Goal: Transaction & Acquisition: Book appointment/travel/reservation

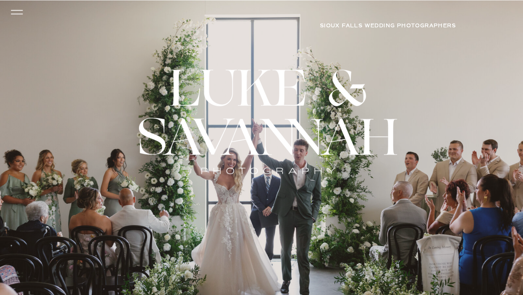
click at [17, 12] on icon at bounding box center [16, 12] width 17 height 16
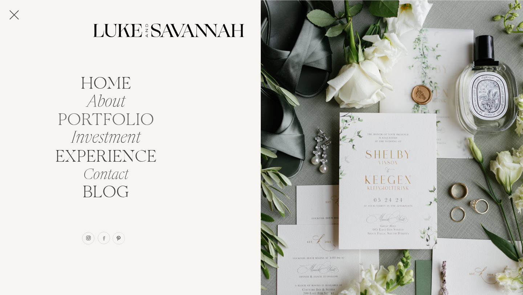
click at [113, 115] on nav "portfolio" at bounding box center [105, 118] width 103 height 14
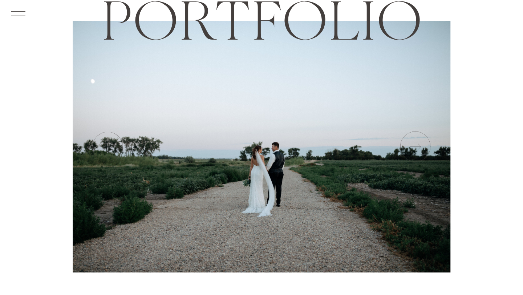
scroll to position [62, 0]
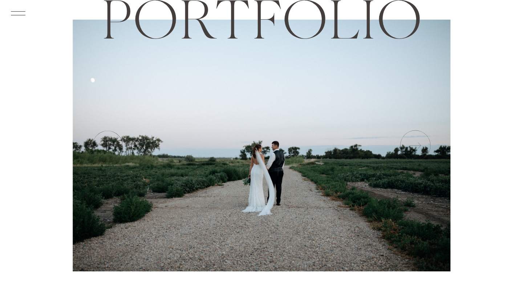
click at [419, 146] on icon at bounding box center [415, 146] width 36 height 36
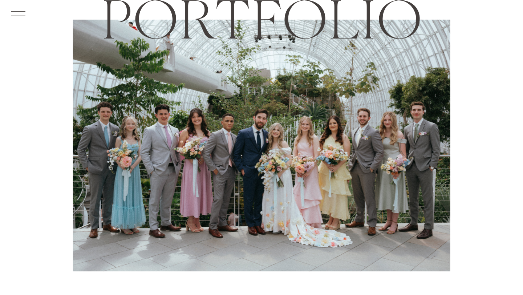
click at [419, 146] on icon at bounding box center [415, 146] width 36 height 36
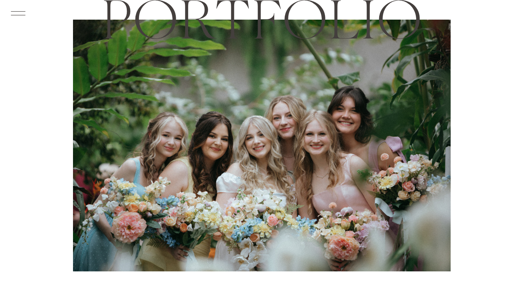
click at [419, 146] on icon at bounding box center [415, 146] width 36 height 36
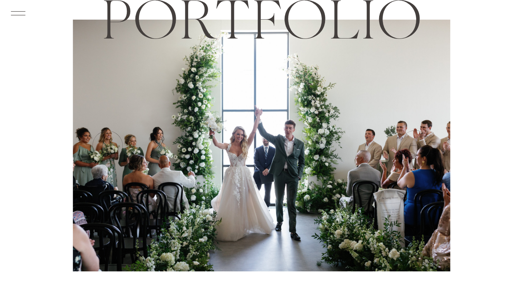
click at [419, 146] on icon at bounding box center [415, 146] width 36 height 36
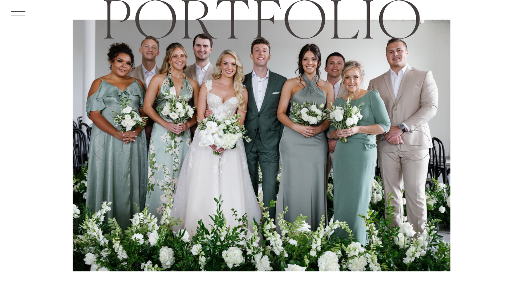
click at [419, 146] on icon at bounding box center [415, 146] width 36 height 36
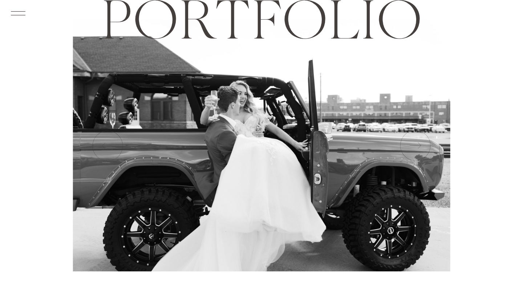
click at [419, 146] on icon at bounding box center [415, 146] width 36 height 36
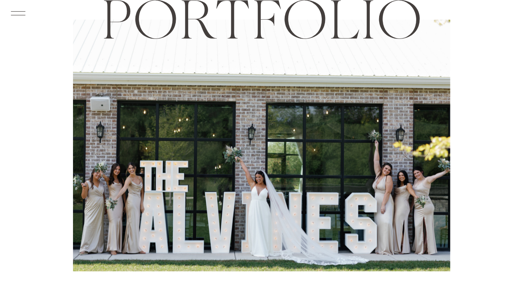
click at [419, 146] on icon at bounding box center [415, 146] width 36 height 36
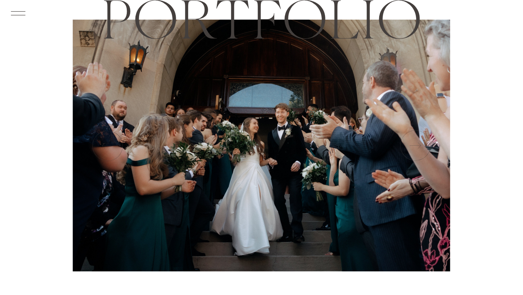
click at [419, 146] on icon at bounding box center [415, 146] width 36 height 36
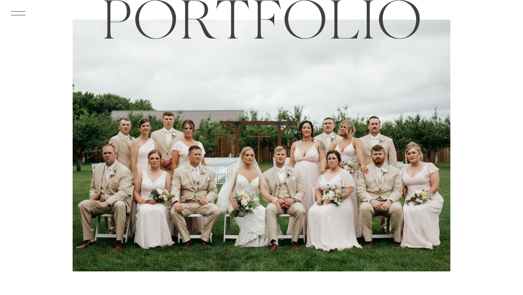
click at [419, 146] on icon at bounding box center [415, 146] width 36 height 36
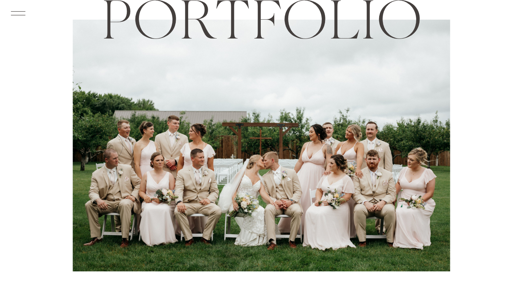
click at [419, 146] on icon at bounding box center [415, 146] width 36 height 36
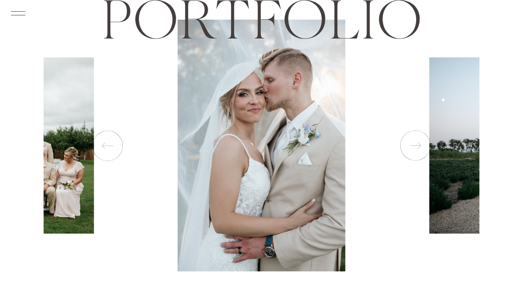
click at [419, 146] on icon at bounding box center [415, 146] width 36 height 36
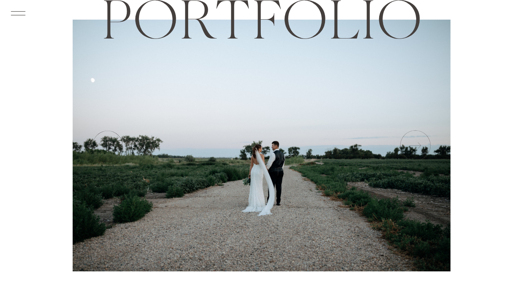
click at [419, 146] on icon at bounding box center [415, 146] width 36 height 36
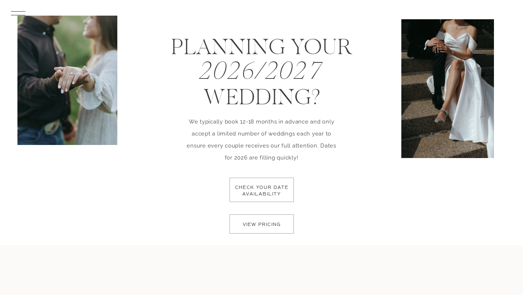
scroll to position [1516, 0]
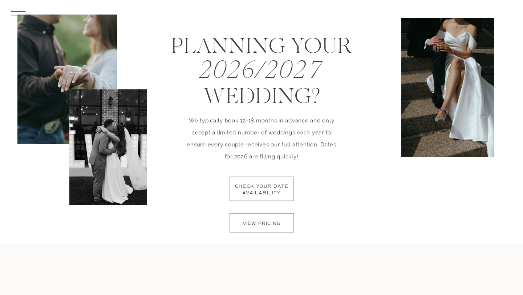
click at [279, 184] on p "check your date availability" at bounding box center [262, 193] width 58 height 21
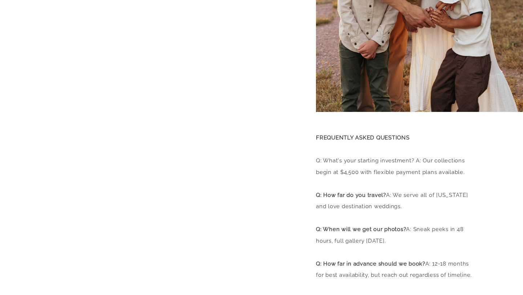
scroll to position [207, 0]
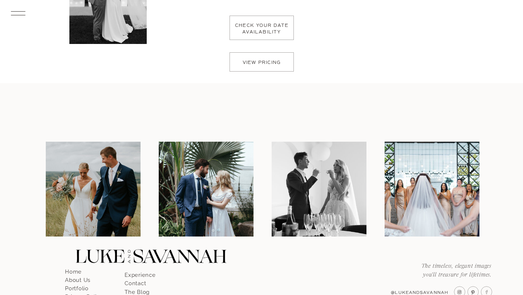
scroll to position [1676, 0]
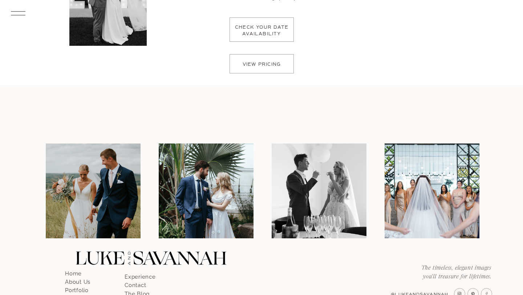
click at [247, 62] on p "view pricing" at bounding box center [261, 66] width 51 height 10
